Goal: Information Seeking & Learning: Learn about a topic

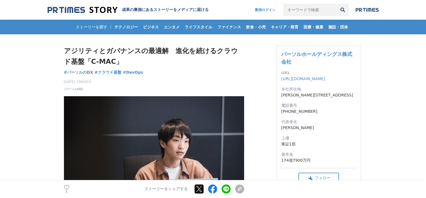
drag, startPoint x: 26, startPoint y: 118, endPoint x: 37, endPoint y: 120, distance: 11.4
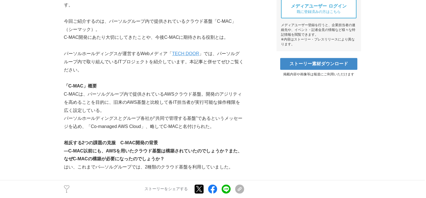
scroll to position [225, 0]
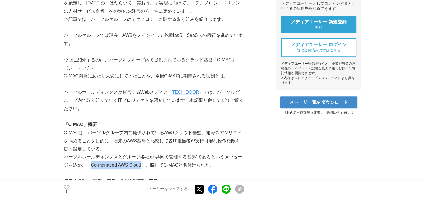
drag, startPoint x: 90, startPoint y: 166, endPoint x: 145, endPoint y: 164, distance: 54.9
click at [145, 164] on p "パーソルホールディングスとグループ各社が“共同で管理する基盤”であるというメッセージを込め、「Co-managed AWS Cloud」、略してC-MACと名…" at bounding box center [154, 161] width 180 height 16
copy p "Co-managed AWS Cloud"
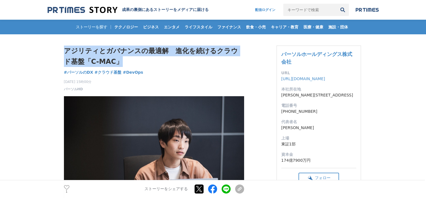
drag, startPoint x: 63, startPoint y: 48, endPoint x: 121, endPoint y: 59, distance: 59.2
copy h1 "アジリティとガバナンスの最適解　進化を続けるクラウド基盤「C-MAC」"
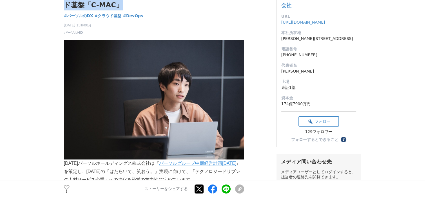
scroll to position [197, 0]
